Goal: Transaction & Acquisition: Download file/media

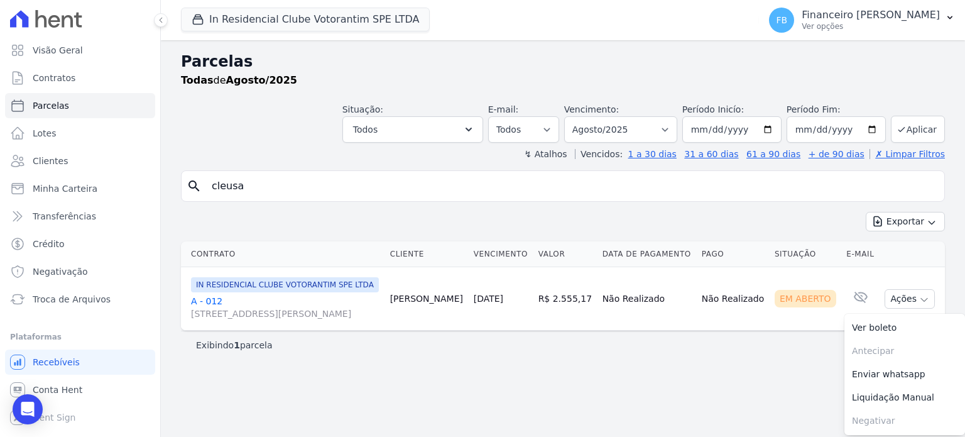
select select
click at [231, 8] on button "In Residencial Clube Votorantim SPE LTDA" at bounding box center [305, 20] width 249 height 24
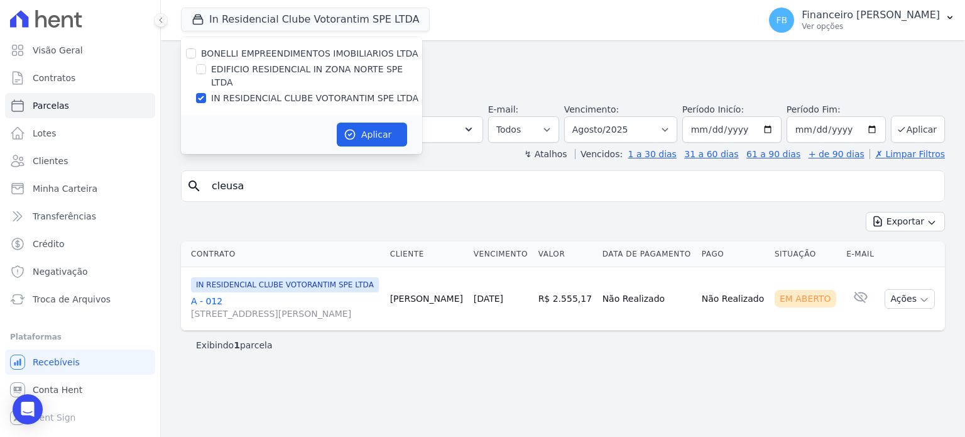
click at [259, 92] on label "IN RESIDENCIAL CLUBE VOTORANTIM SPE LTDA" at bounding box center [314, 98] width 207 height 13
click at [206, 93] on input "IN RESIDENCIAL CLUBE VOTORANTIM SPE LTDA" at bounding box center [201, 98] width 10 height 10
checkbox input "false"
click at [288, 70] on label "EDIFICIO RESIDENCIAL IN ZONA NORTE SPE LTDA" at bounding box center [316, 76] width 211 height 26
click at [203, 69] on input "EDIFICIO RESIDENCIAL IN ZONA NORTE SPE LTDA" at bounding box center [201, 69] width 10 height 10
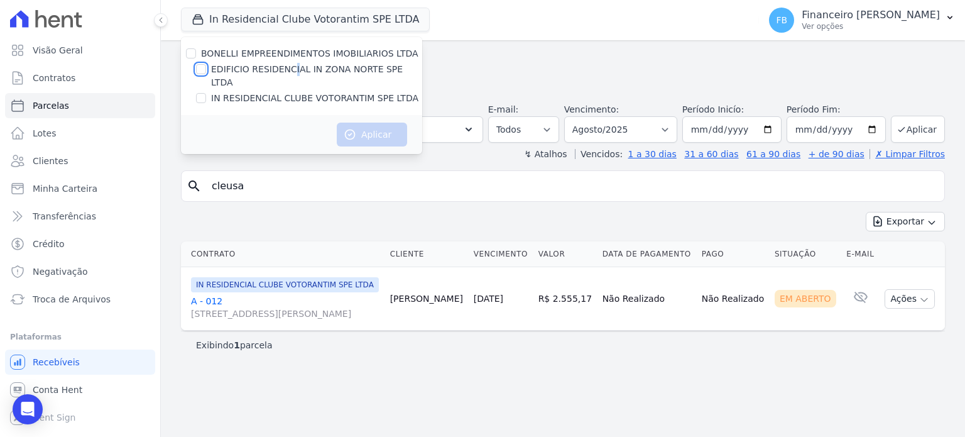
checkbox input "true"
click at [367, 122] on button "Aplicar" at bounding box center [372, 134] width 70 height 24
select select
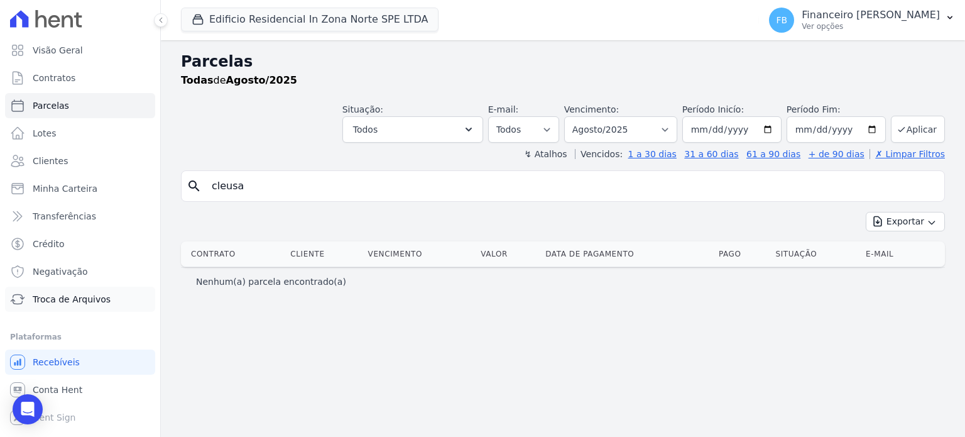
click at [89, 298] on span "Troca de Arquivos" at bounding box center [72, 299] width 78 height 13
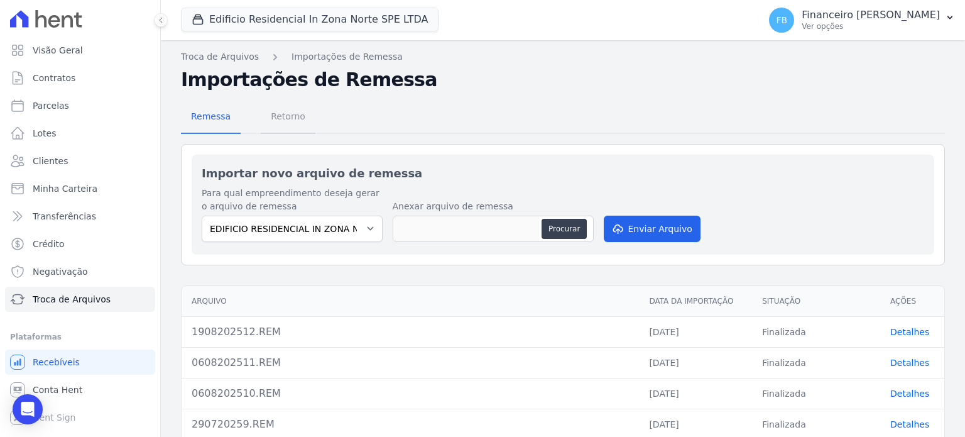
click at [293, 120] on span "Retorno" at bounding box center [288, 116] width 50 height 25
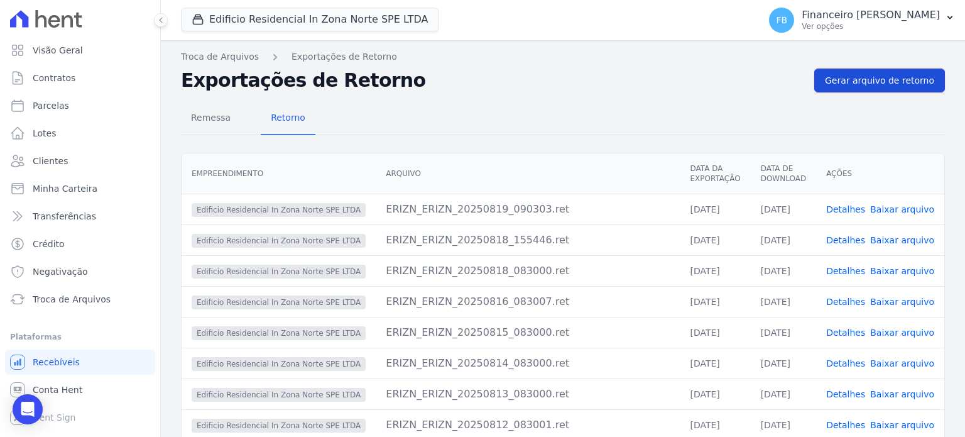
click at [917, 77] on span "Gerar arquivo de retorno" at bounding box center [879, 80] width 109 height 13
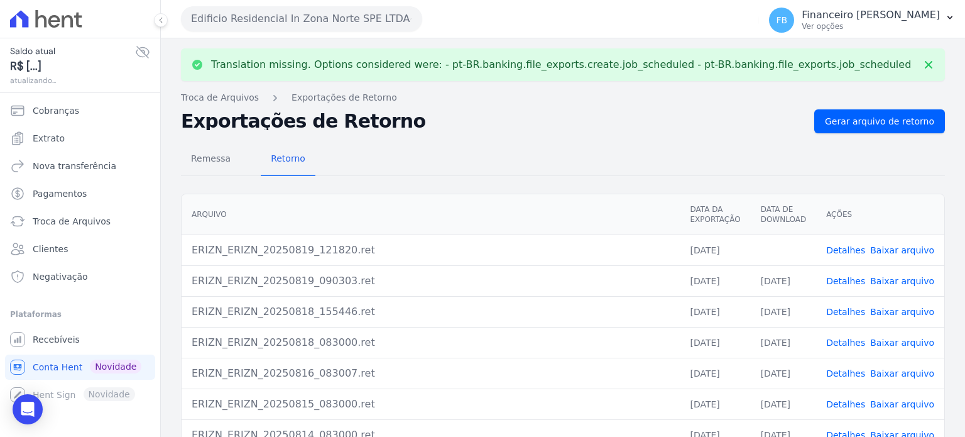
click at [894, 247] on link "Baixar arquivo" at bounding box center [902, 250] width 64 height 10
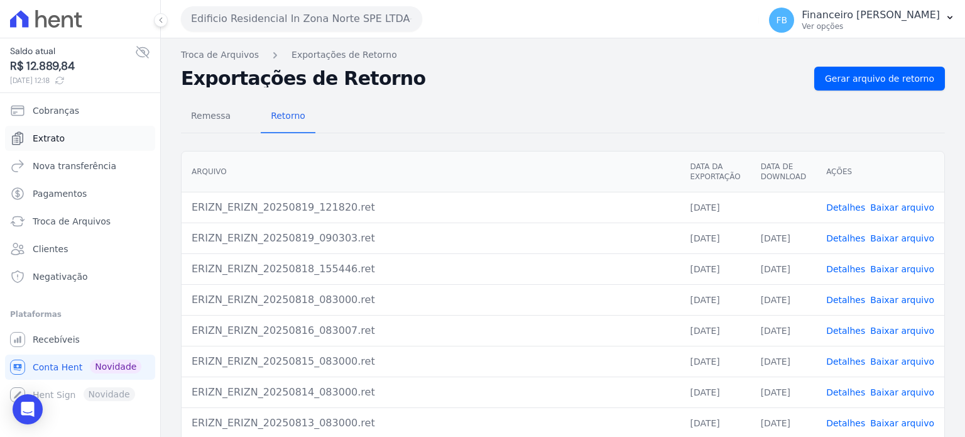
click at [101, 140] on link "Extrato" at bounding box center [80, 138] width 150 height 25
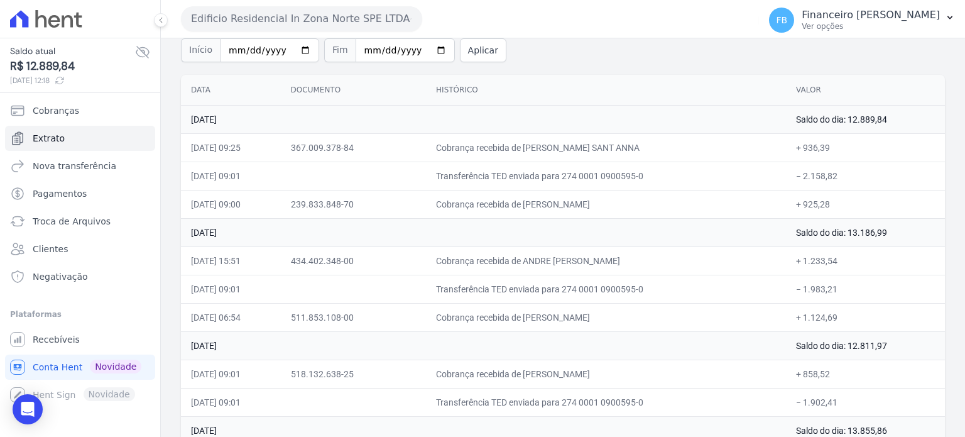
scroll to position [126, 0]
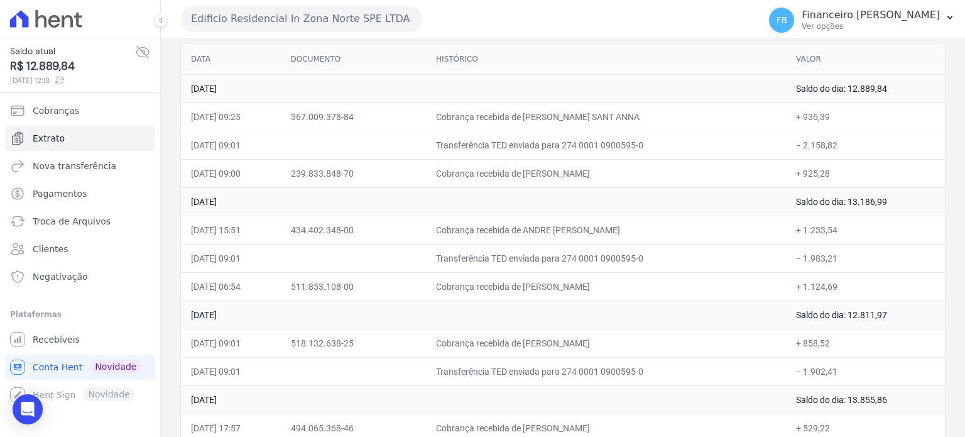
click at [352, 23] on button "Edificio Residencial In Zona Norte SPE LTDA" at bounding box center [301, 18] width 241 height 25
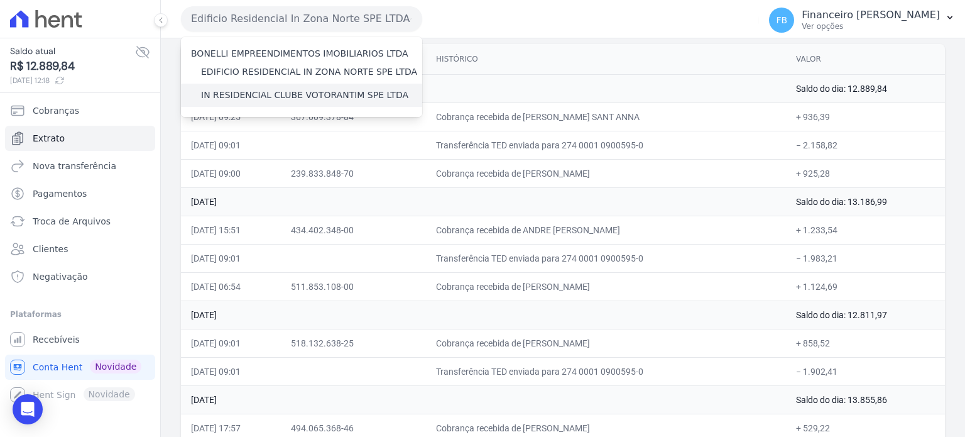
click at [289, 98] on label "IN RESIDENCIAL CLUBE VOTORANTIM SPE LTDA" at bounding box center [304, 95] width 207 height 13
click at [0, 0] on input "IN RESIDENCIAL CLUBE VOTORANTIM SPE LTDA" at bounding box center [0, 0] width 0 height 0
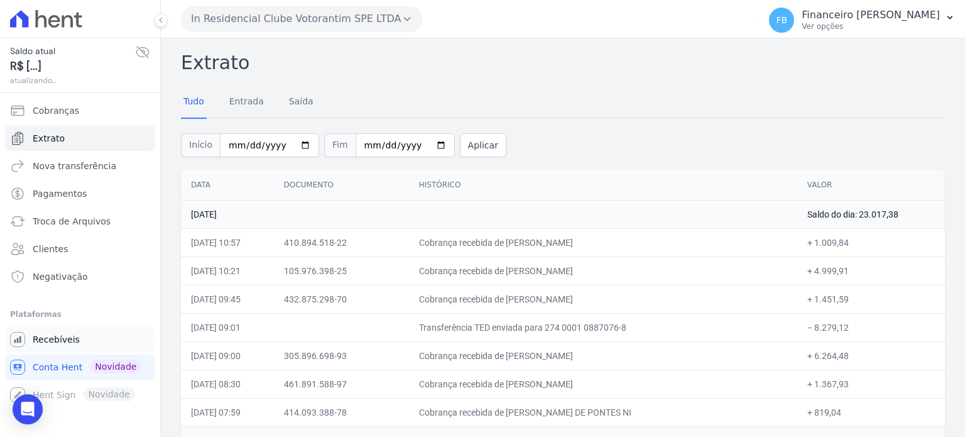
click at [78, 344] on link "Recebíveis" at bounding box center [80, 339] width 150 height 25
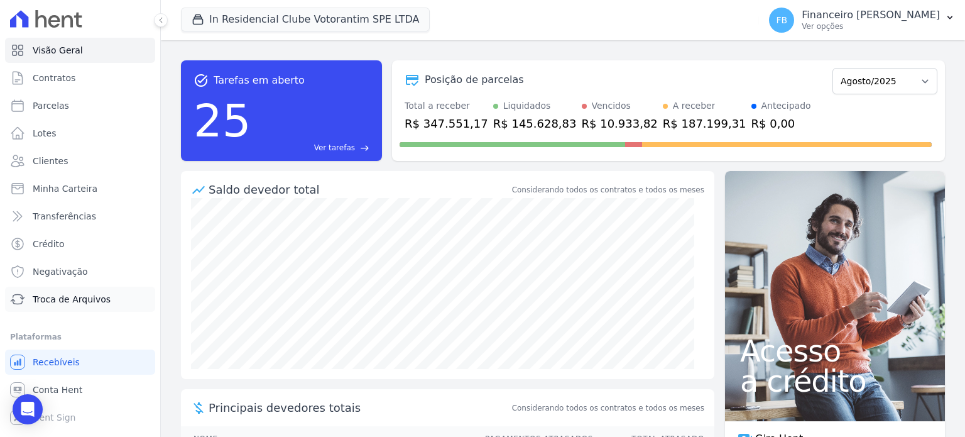
click at [79, 298] on span "Troca de Arquivos" at bounding box center [72, 299] width 78 height 13
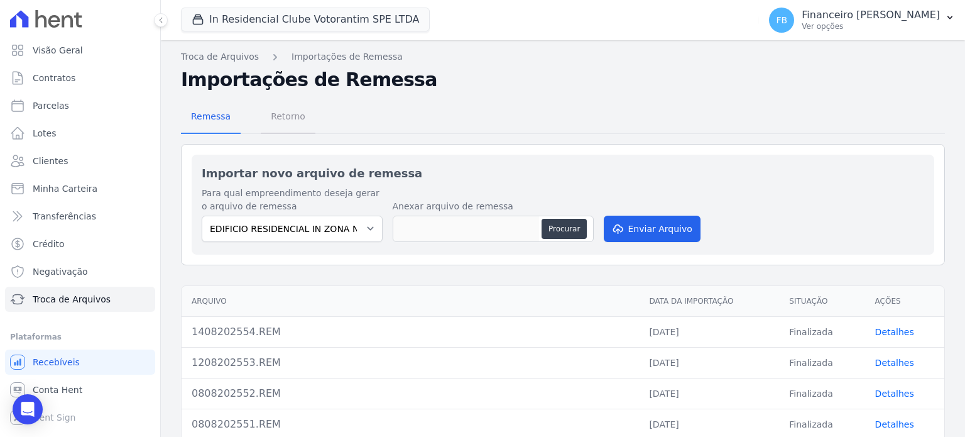
click at [290, 111] on span "Retorno" at bounding box center [288, 116] width 50 height 25
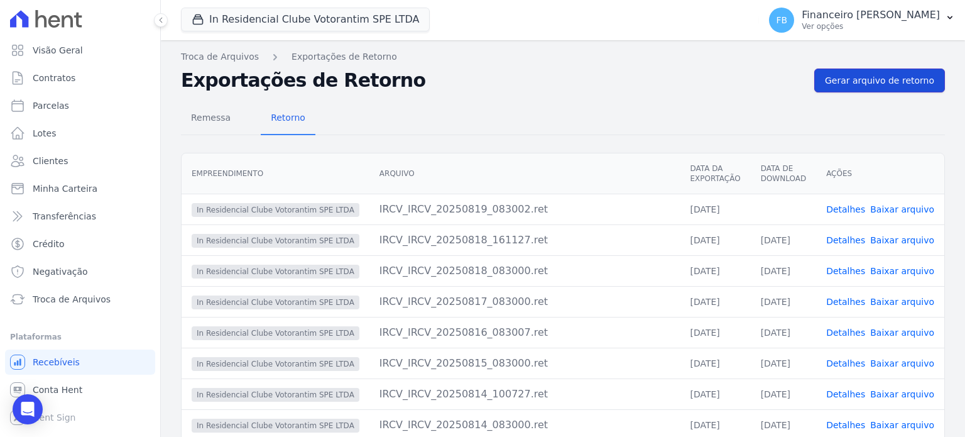
click at [899, 77] on span "Gerar arquivo de retorno" at bounding box center [879, 80] width 109 height 13
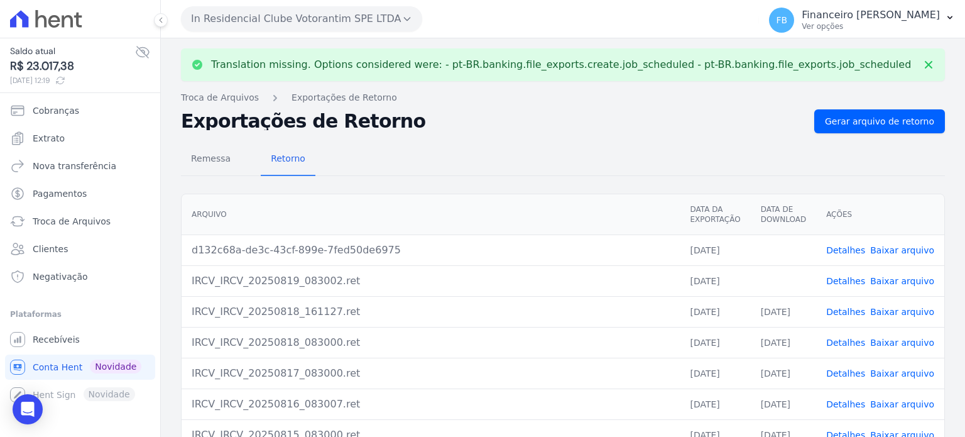
click at [911, 281] on link "Baixar arquivo" at bounding box center [902, 281] width 64 height 10
click at [923, 249] on link "Baixar arquivo" at bounding box center [902, 250] width 64 height 10
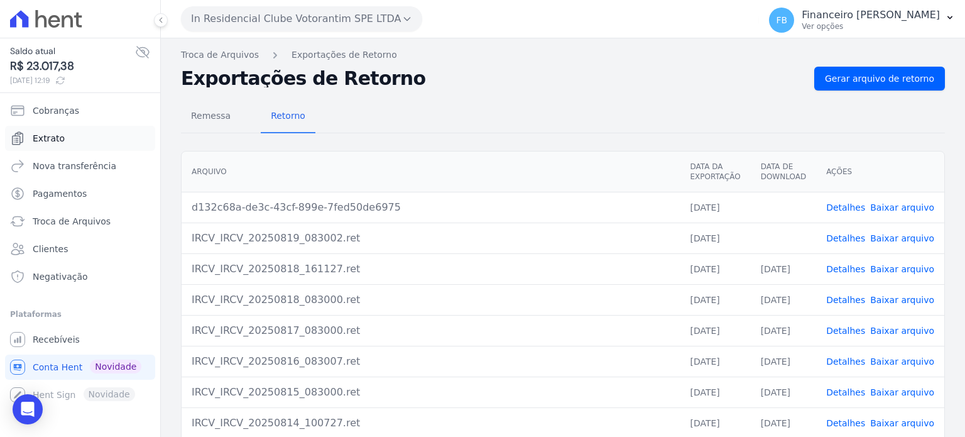
click at [42, 140] on span "Extrato" at bounding box center [49, 138] width 32 height 13
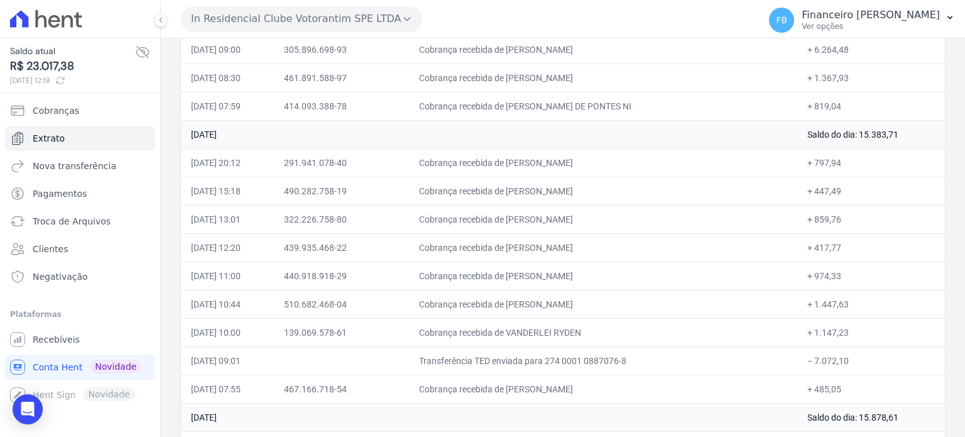
scroll to position [415, 0]
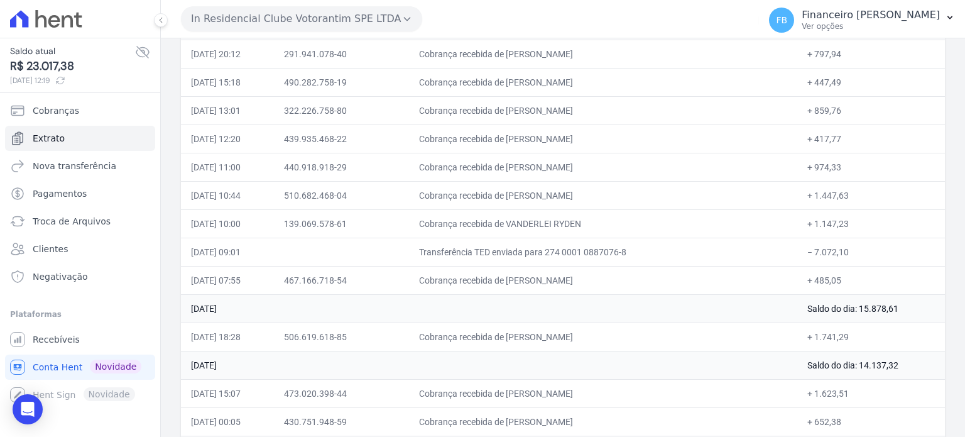
drag, startPoint x: 192, startPoint y: 184, endPoint x: 899, endPoint y: 284, distance: 713.6
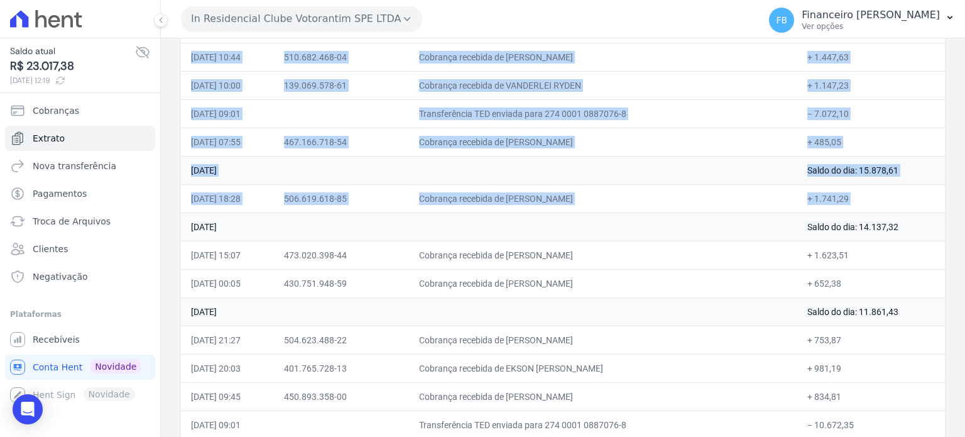
scroll to position [477, 0]
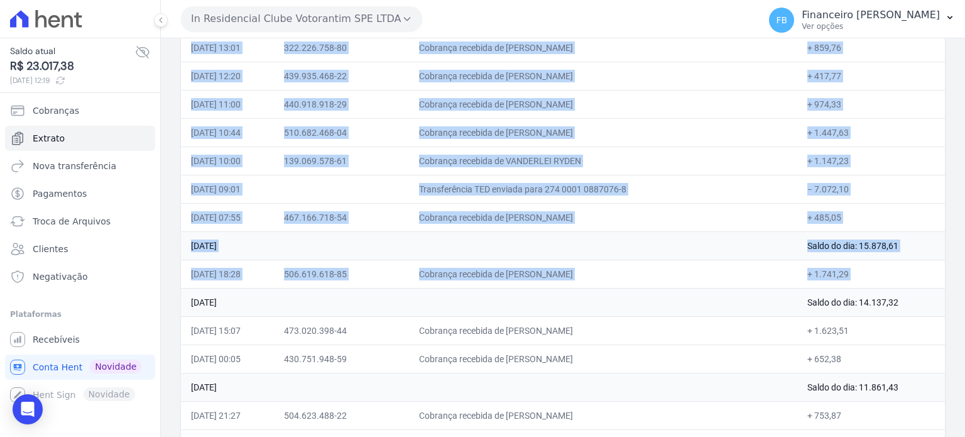
click at [689, 135] on td "Cobrança recebida de [PERSON_NAME]" at bounding box center [603, 132] width 388 height 28
